Goal: Information Seeking & Learning: Learn about a topic

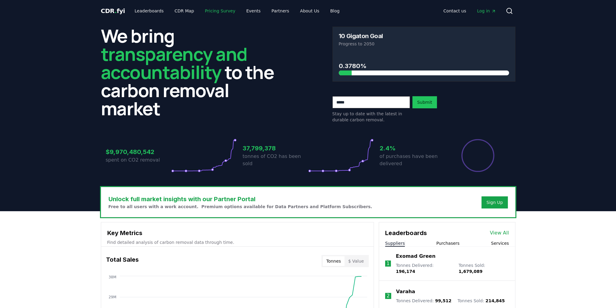
click at [214, 12] on link "Pricing Survey" at bounding box center [220, 10] width 40 height 11
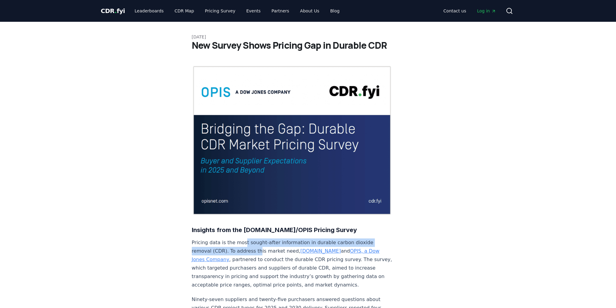
drag, startPoint x: 241, startPoint y: 227, endPoint x: 255, endPoint y: 231, distance: 14.5
click at [255, 239] on p "Pricing data is the most sought-after information in durable carbon dioxide rem…" at bounding box center [292, 264] width 201 height 51
click at [325, 248] on link "OPIS, a Dow Jones Company" at bounding box center [286, 255] width 188 height 14
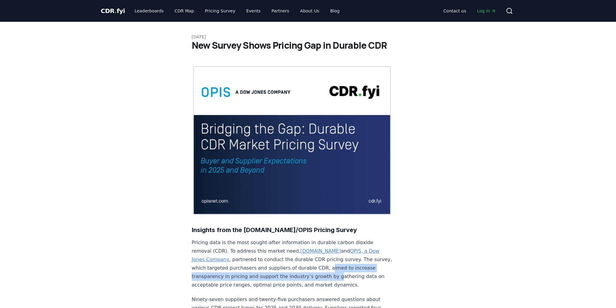
drag, startPoint x: 321, startPoint y: 249, endPoint x: 328, endPoint y: 255, distance: 10.1
click at [328, 255] on p "Pricing data is the most sought-after information in durable carbon dioxide rem…" at bounding box center [292, 264] width 201 height 51
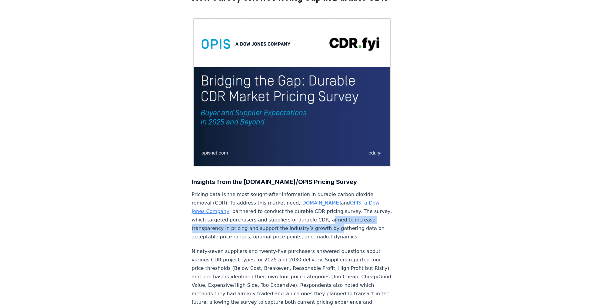
scroll to position [48, 0]
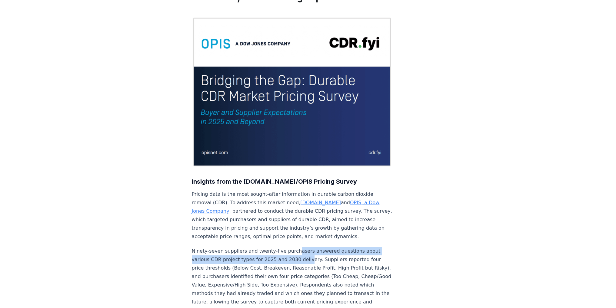
drag, startPoint x: 291, startPoint y: 234, endPoint x: 302, endPoint y: 243, distance: 13.6
click at [302, 247] on p "Ninety-seven suppliers and twenty-five purchasers answered questions about vari…" at bounding box center [292, 281] width 201 height 68
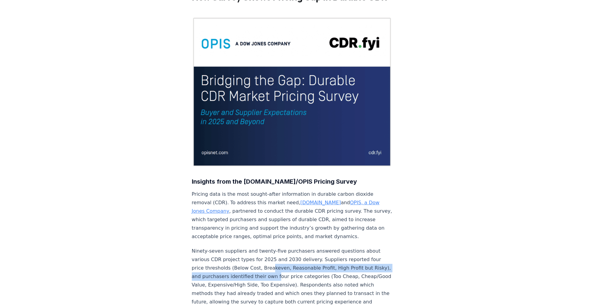
drag, startPoint x: 265, startPoint y: 249, endPoint x: 287, endPoint y: 261, distance: 25.2
click at [287, 261] on p "Ninety-seven suppliers and twenty-five purchasers answered questions about vari…" at bounding box center [292, 281] width 201 height 68
click at [294, 256] on p "Ninety-seven suppliers and twenty-five purchasers answered questions about vari…" at bounding box center [292, 281] width 201 height 68
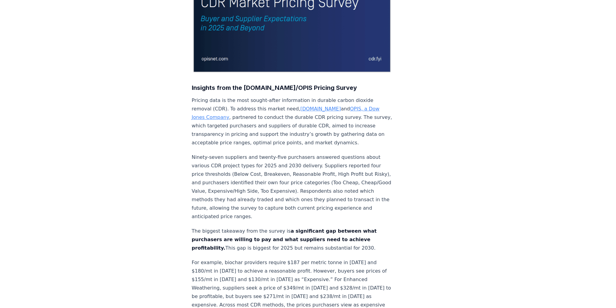
scroll to position [143, 0]
drag, startPoint x: 251, startPoint y: 244, endPoint x: 291, endPoint y: 249, distance: 40.6
click at [291, 258] on p "For example, biochar providers require $187 per metric tonne in 2025 and $180/m…" at bounding box center [292, 287] width 201 height 59
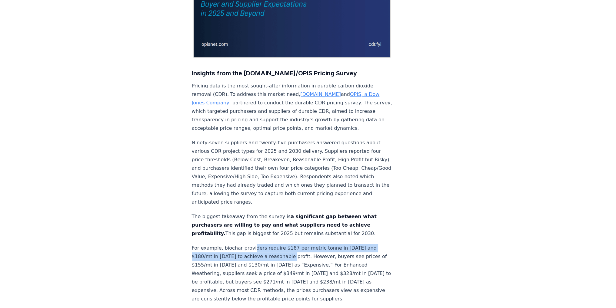
scroll to position [157, 0]
click at [271, 257] on p "For example, biochar providers require $187 per metric tonne in 2025 and $180/m…" at bounding box center [292, 273] width 201 height 59
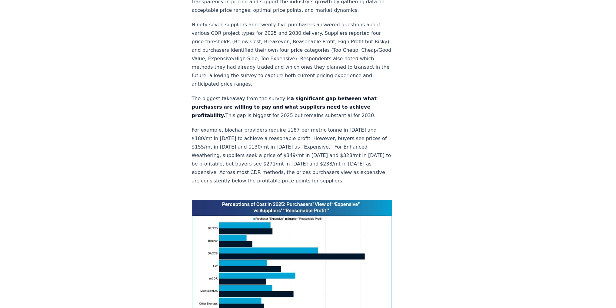
scroll to position [279, 0]
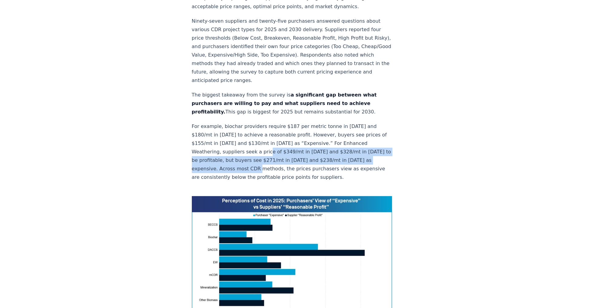
drag, startPoint x: 280, startPoint y: 132, endPoint x: 291, endPoint y: 147, distance: 18.0
click at [291, 147] on p "For example, biochar providers require $187 per metric tonne in 2025 and $180/m…" at bounding box center [292, 151] width 201 height 59
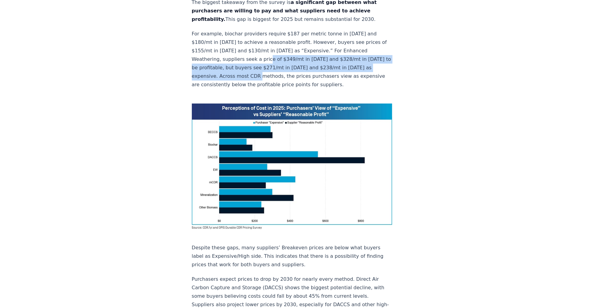
scroll to position [373, 0]
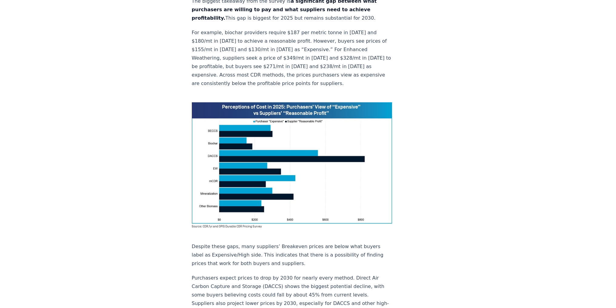
click at [269, 243] on p "Despite these gaps, many suppliers’ Breakeven prices are below what buyers labe…" at bounding box center [292, 255] width 201 height 25
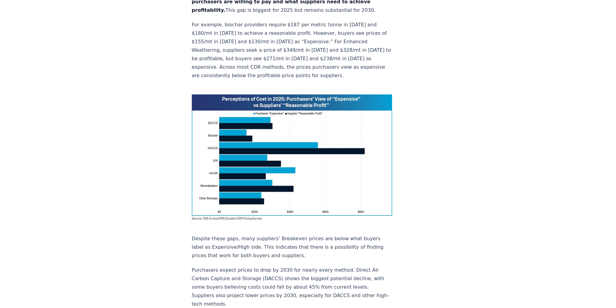
scroll to position [380, 0]
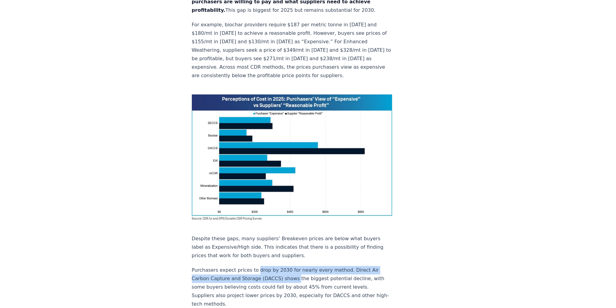
drag, startPoint x: 254, startPoint y: 234, endPoint x: 291, endPoint y: 245, distance: 38.2
click at [291, 266] on p "Purchasers expect prices to drop by 2030 for nearly every method. Direct Air Ca…" at bounding box center [292, 287] width 201 height 42
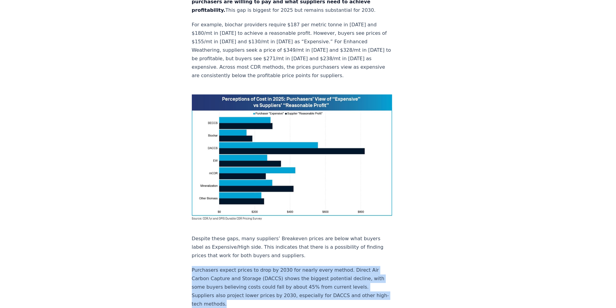
drag, startPoint x: 193, startPoint y: 235, endPoint x: 241, endPoint y: 265, distance: 57.3
click at [241, 266] on p "Purchasers expect prices to drop by 2030 for nearly every method. Direct Air Ca…" at bounding box center [292, 287] width 201 height 42
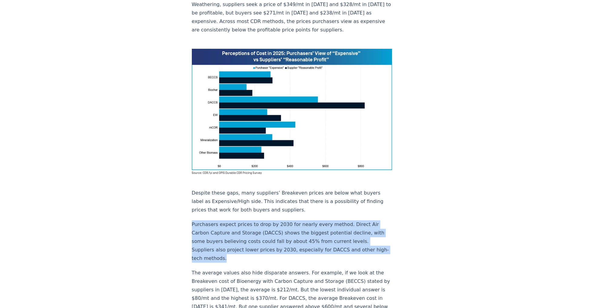
scroll to position [427, 0]
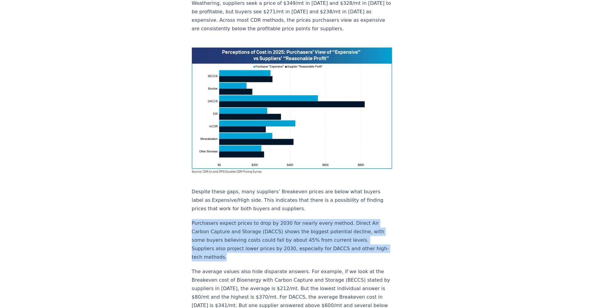
click at [216, 219] on p "Purchasers expect prices to drop by 2030 for nearly every method. Direct Air Ca…" at bounding box center [292, 240] width 201 height 42
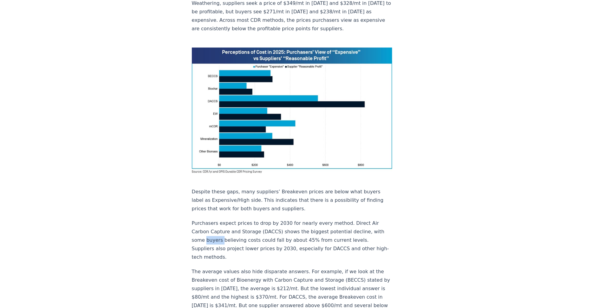
click at [216, 219] on p "Purchasers expect prices to drop by 2030 for nearly every method. Direct Air Ca…" at bounding box center [292, 240] width 201 height 42
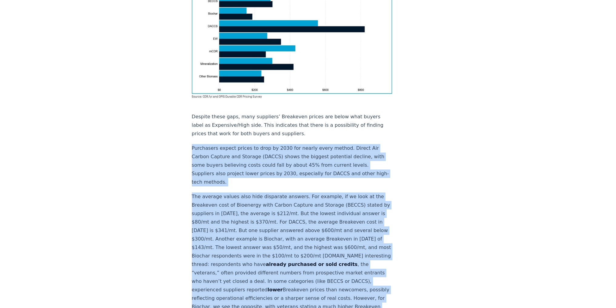
scroll to position [516, 0]
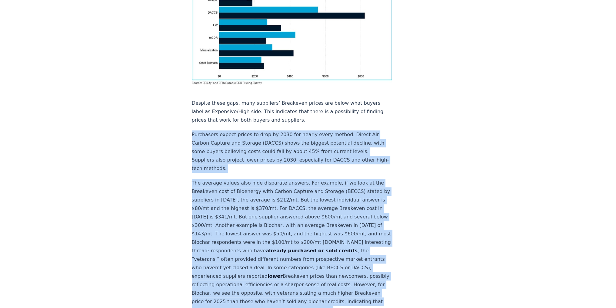
drag, startPoint x: 191, startPoint y: 189, endPoint x: 299, endPoint y: 283, distance: 143.2
click at [299, 283] on div "January 21, 2025 New Survey Shows Pricing Gap in Durable CDR Insights from the …" at bounding box center [308, 240] width 424 height 1468
copy div "Purchasers expect prices to drop by 2030 for nearly every method. Direct Air Ca…"
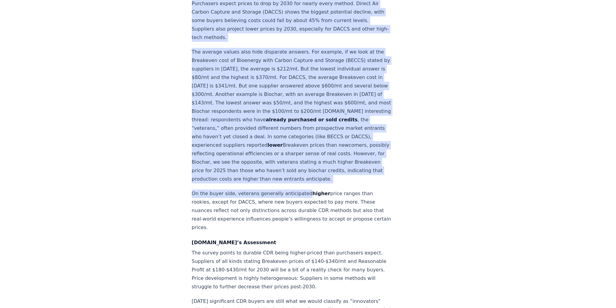
scroll to position [649, 0]
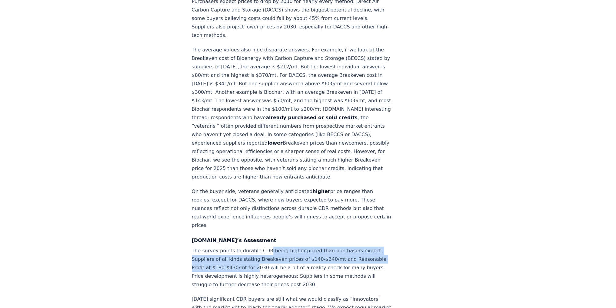
drag, startPoint x: 265, startPoint y: 224, endPoint x: 281, endPoint y: 238, distance: 20.6
click at [281, 247] on p "The survey points to durable CDR being higher-priced than purchasers expect. Su…" at bounding box center [292, 268] width 201 height 42
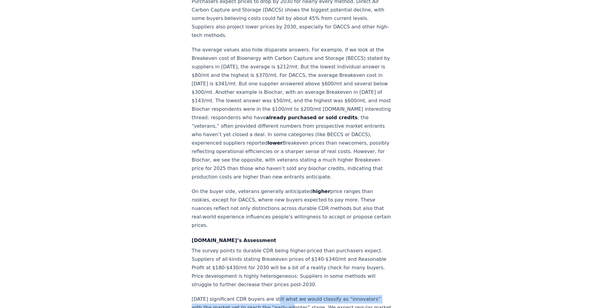
drag, startPoint x: 270, startPoint y: 273, endPoint x: 279, endPoint y: 284, distance: 14.0
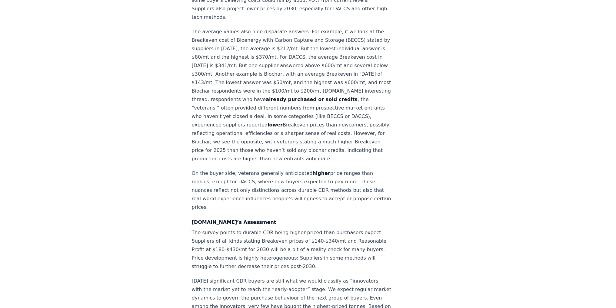
scroll to position [673, 0]
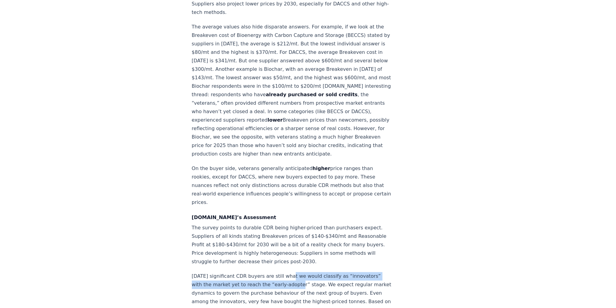
drag, startPoint x: 284, startPoint y: 250, endPoint x: 291, endPoint y: 258, distance: 10.4
click at [291, 272] on p "Today’s significant CDR buyers are still what we would classify as “innovators”…" at bounding box center [292, 310] width 201 height 76
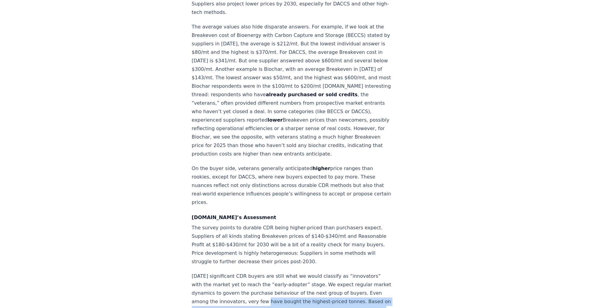
drag, startPoint x: 290, startPoint y: 275, endPoint x: 299, endPoint y: 292, distance: 19.5
click at [299, 292] on p "Today’s significant CDR buyers are still what we would classify as “innovators”…" at bounding box center [292, 310] width 201 height 76
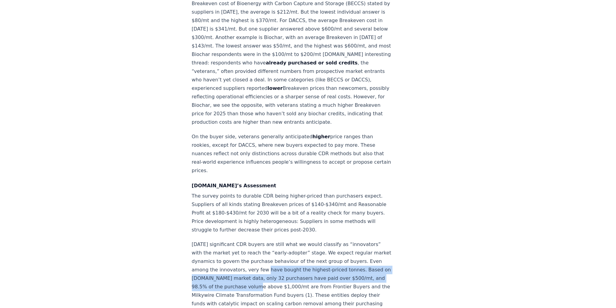
scroll to position [705, 0]
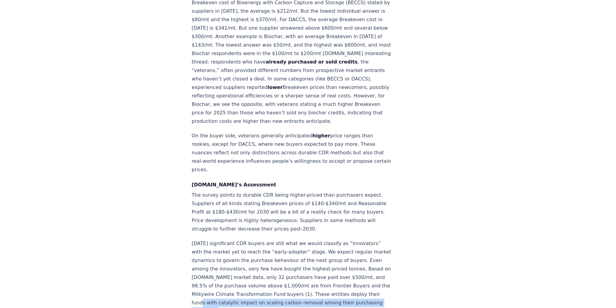
drag, startPoint x: 257, startPoint y: 275, endPoint x: 282, endPoint y: 281, distance: 26.4
click at [282, 281] on p "Today’s significant CDR buyers are still what we would classify as “innovators”…" at bounding box center [292, 278] width 201 height 76
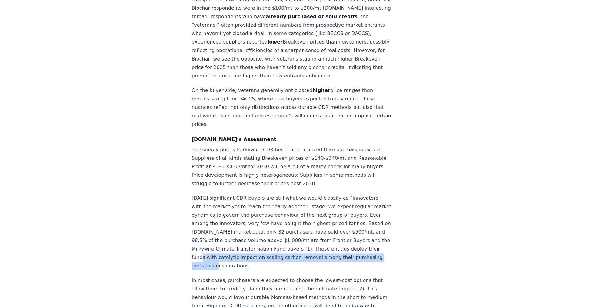
scroll to position [751, 0]
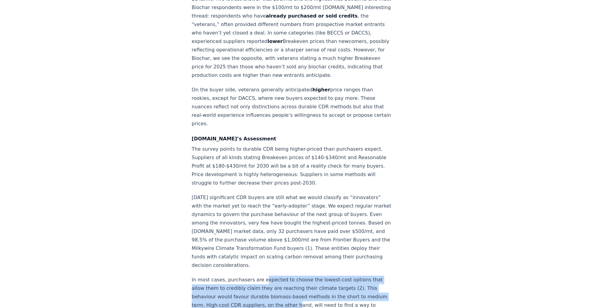
drag, startPoint x: 261, startPoint y: 254, endPoint x: 311, endPoint y: 280, distance: 57.3
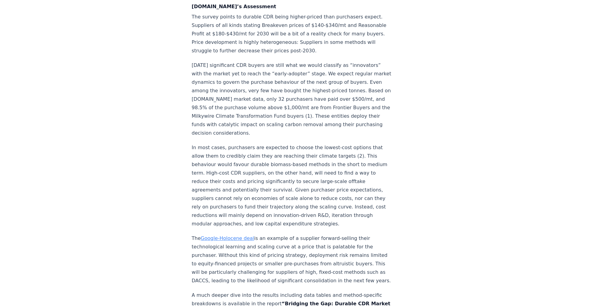
scroll to position [885, 0]
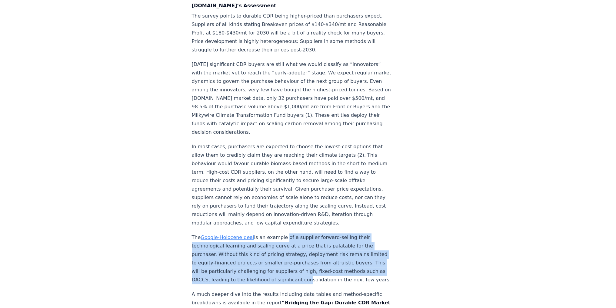
drag, startPoint x: 282, startPoint y: 211, endPoint x: 336, endPoint y: 250, distance: 66.6
click at [336, 250] on p "The Google-Holocene deal is an example of a supplier forward-selling their tech…" at bounding box center [292, 259] width 201 height 51
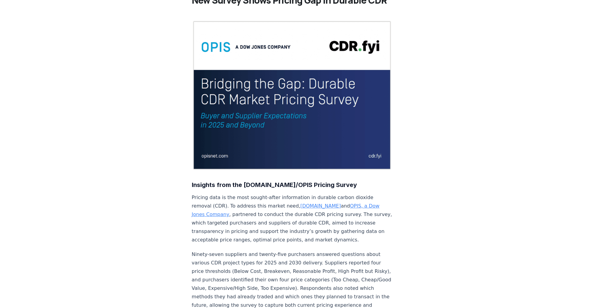
scroll to position [0, 0]
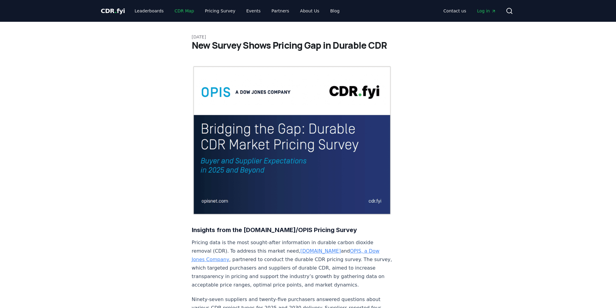
click at [181, 10] on link "CDR Map" at bounding box center [184, 10] width 29 height 11
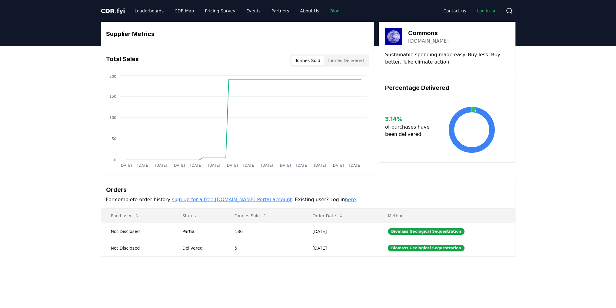
click at [325, 9] on link "Blog" at bounding box center [334, 10] width 19 height 11
click at [325, 12] on link "Blog" at bounding box center [334, 10] width 19 height 11
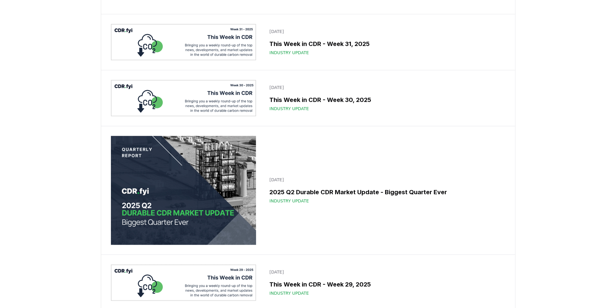
scroll to position [639, 0]
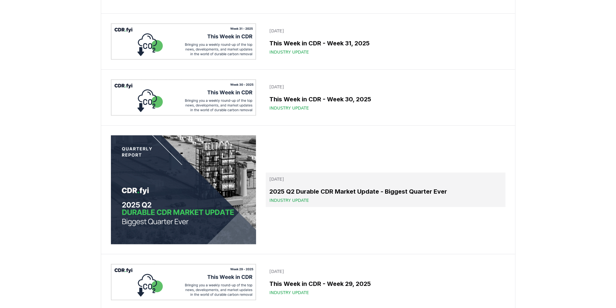
click at [297, 196] on h3 "2025 Q2 Durable CDR Market Update - Biggest Quarter Ever" at bounding box center [385, 191] width 232 height 9
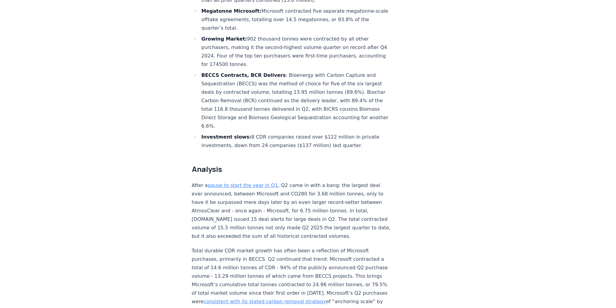
scroll to position [323, 0]
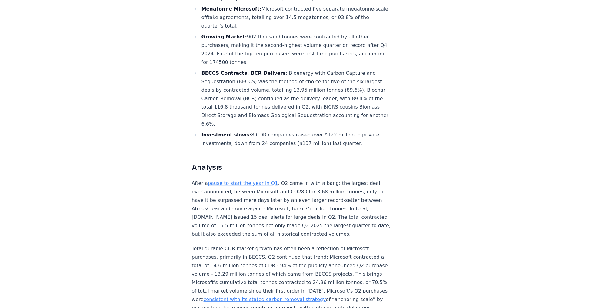
click at [291, 297] on link "consistent with its stated carbon removal strategy" at bounding box center [265, 300] width 122 height 6
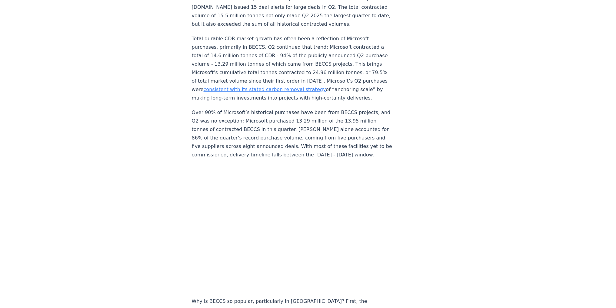
scroll to position [535, 0]
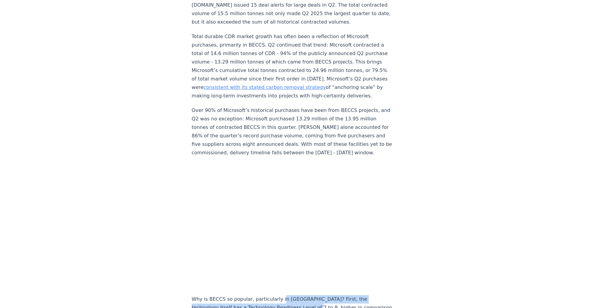
drag, startPoint x: 276, startPoint y: 240, endPoint x: 285, endPoint y: 249, distance: 12.9
